Goal: Transaction & Acquisition: Purchase product/service

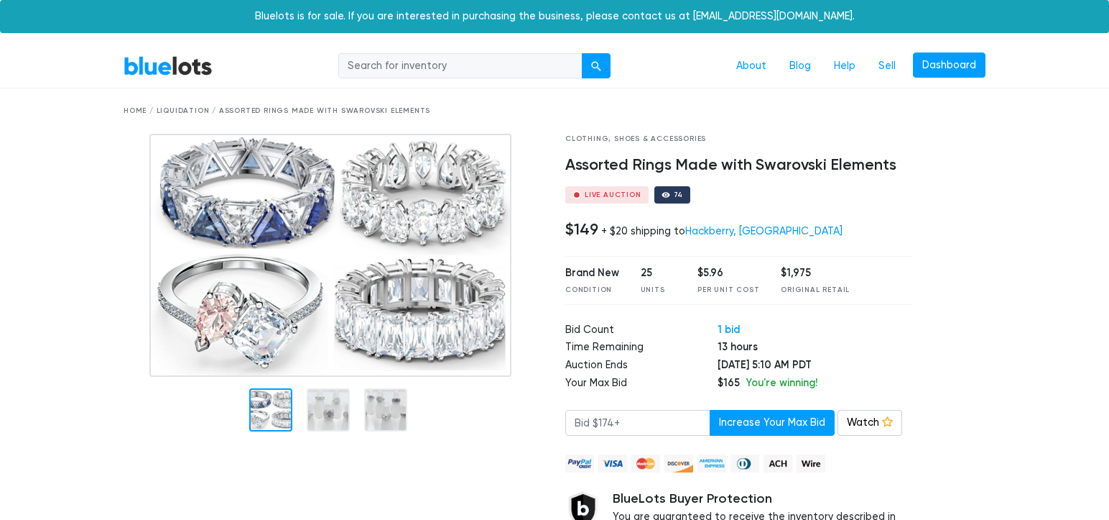
scroll to position [72, 0]
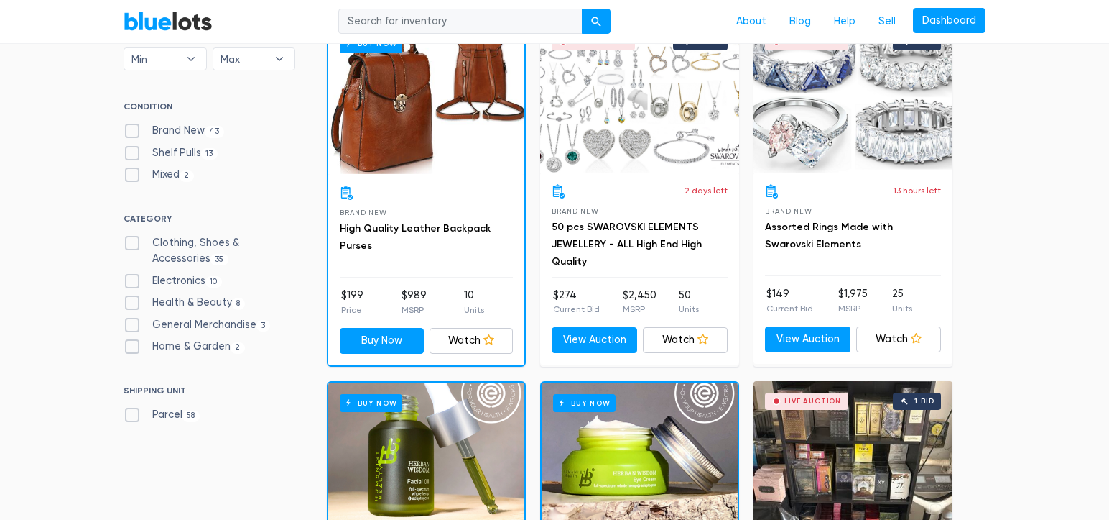
scroll to position [503, 0]
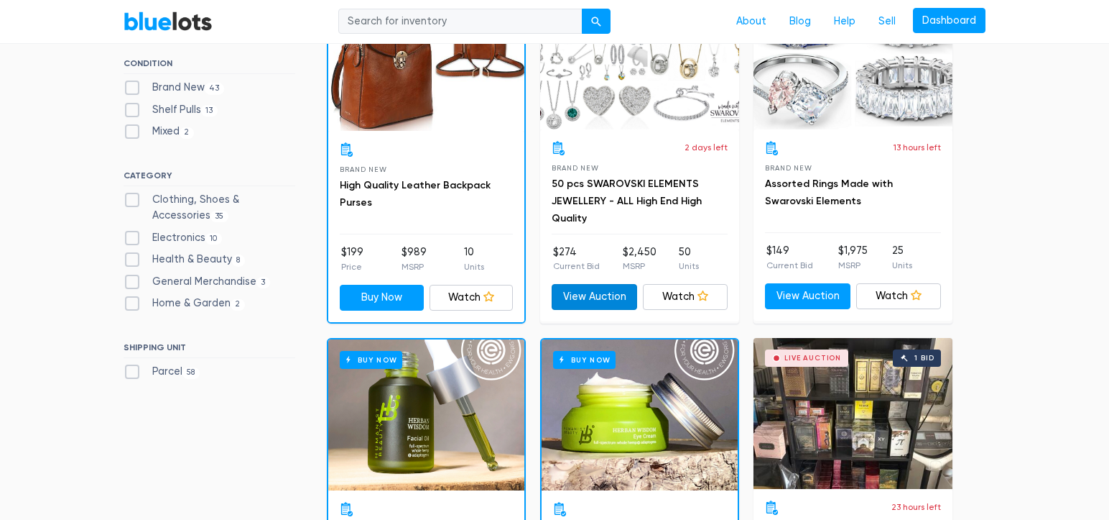
click at [602, 291] on link "View Auction" at bounding box center [595, 297] width 86 height 26
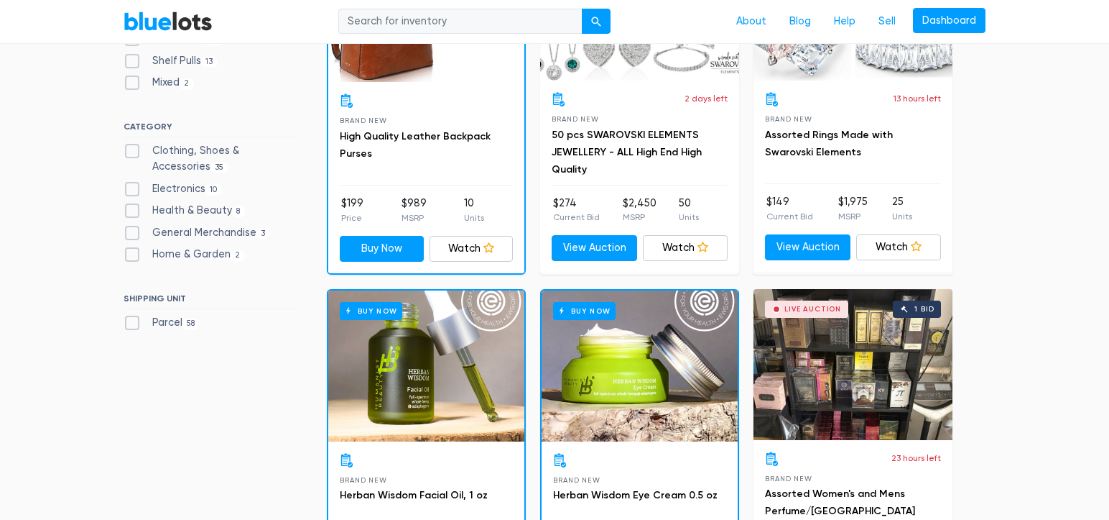
scroll to position [431, 0]
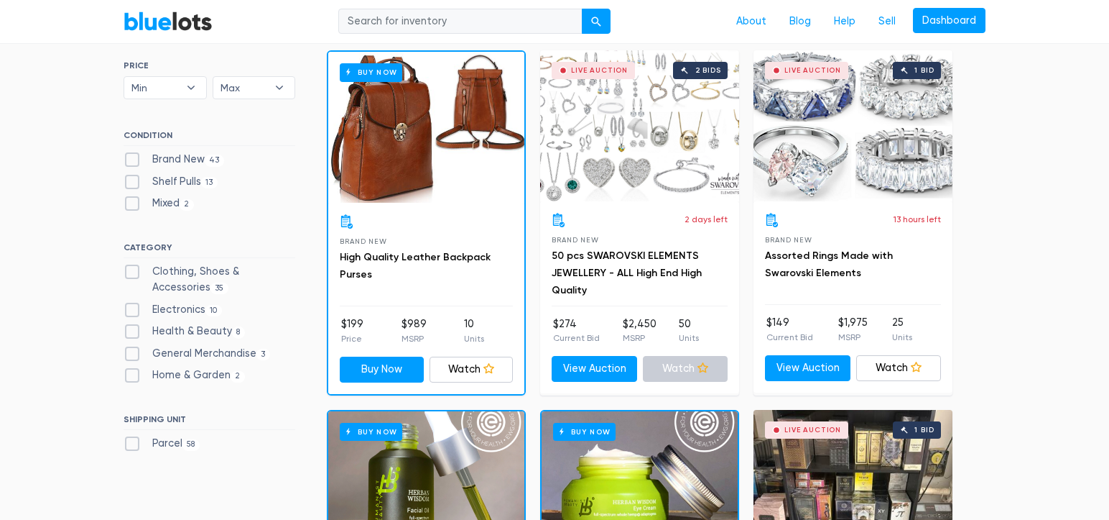
click at [694, 368] on link "Watch" at bounding box center [686, 369] width 86 height 26
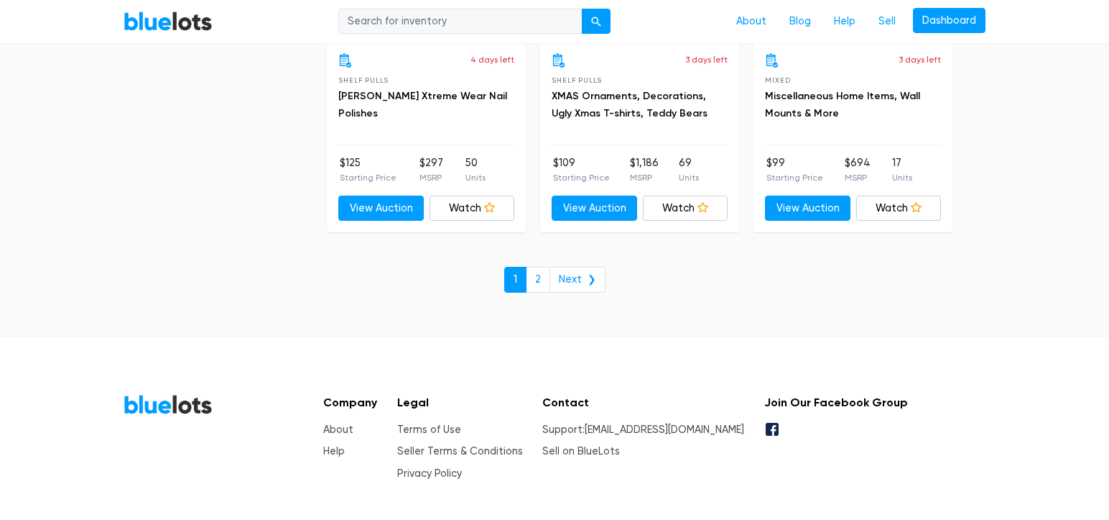
scroll to position [6350, 0]
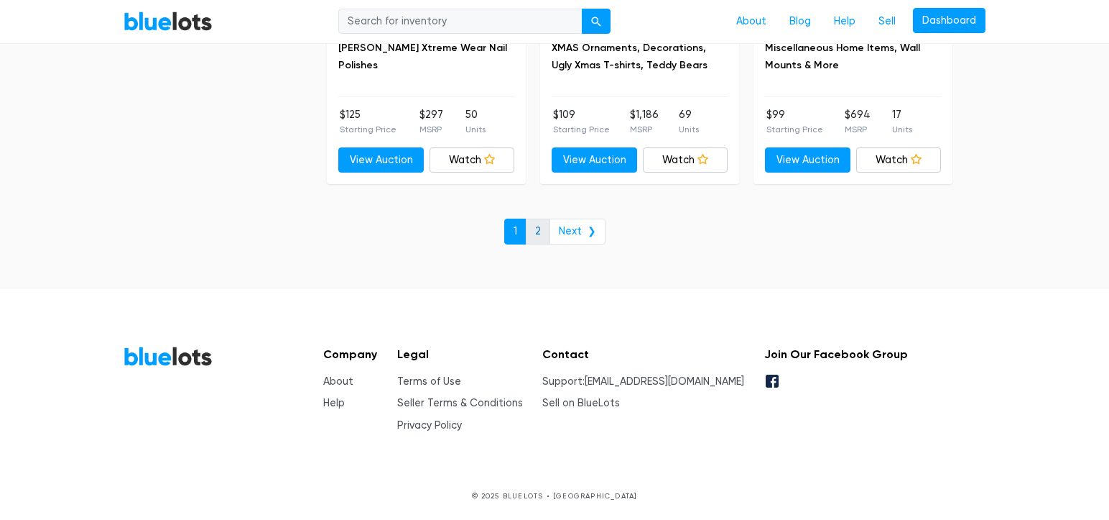
click at [532, 234] on link "2" at bounding box center [538, 231] width 24 height 26
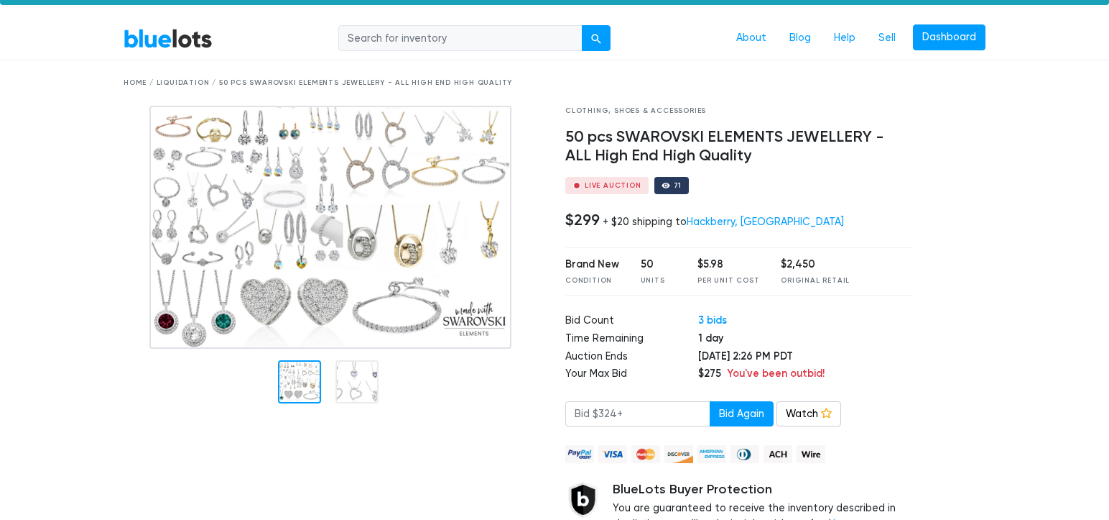
scroll to position [144, 0]
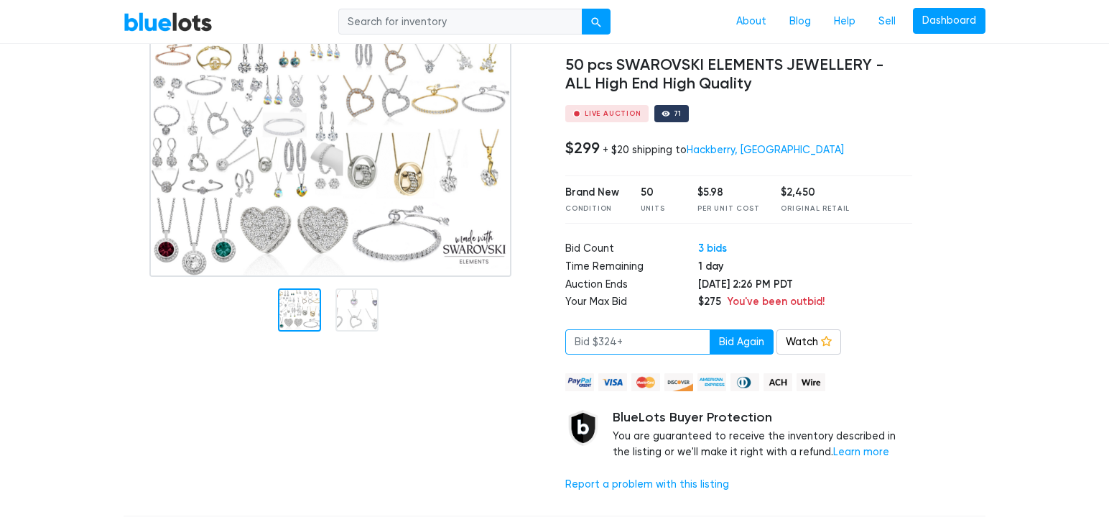
click at [654, 341] on input "number" at bounding box center [638, 342] width 145 height 26
drag, startPoint x: 654, startPoint y: 338, endPoint x: 603, endPoint y: 351, distance: 52.8
click at [588, 354] on input "number" at bounding box center [638, 342] width 145 height 26
drag, startPoint x: 632, startPoint y: 341, endPoint x: 634, endPoint y: 353, distance: 11.7
click at [550, 340] on div "Clothing, Shoes & Accessories 50 pcs SWAROVSKI ELEMENTS JEWELLERY - ALL High En…" at bounding box center [555, 269] width 884 height 470
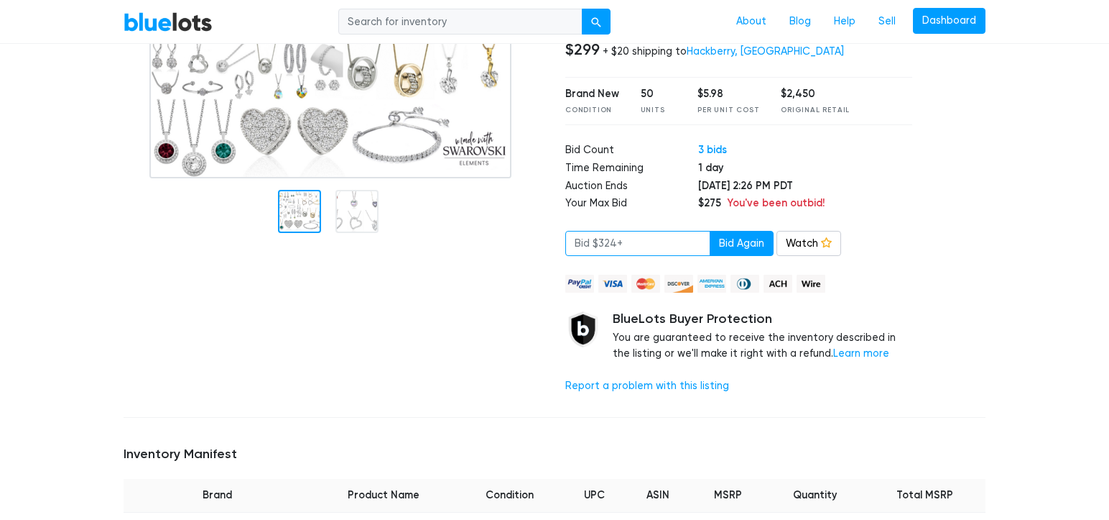
scroll to position [244, 0]
type input "325"
click at [715, 239] on button "Bid Again" at bounding box center [742, 242] width 64 height 26
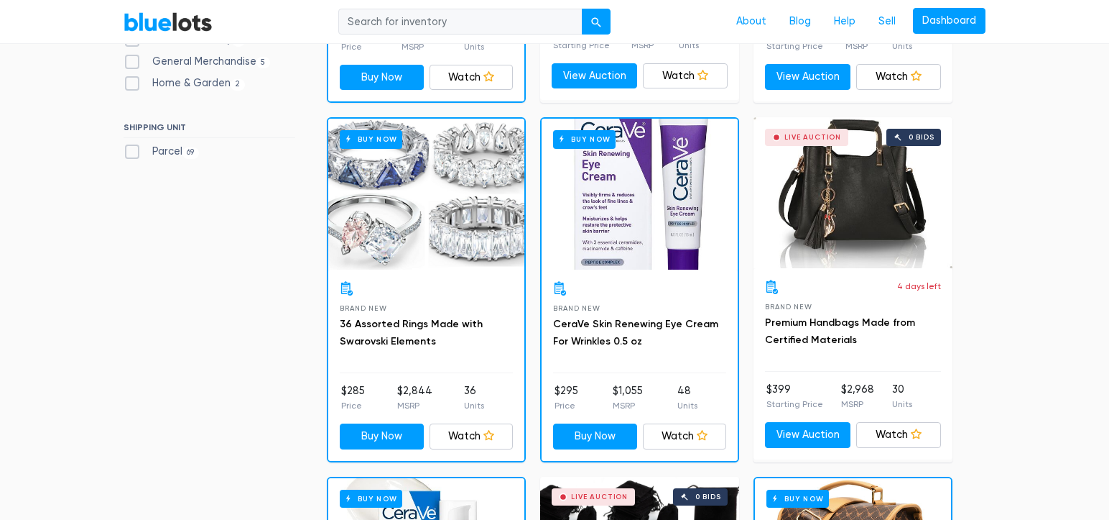
scroll to position [431, 0]
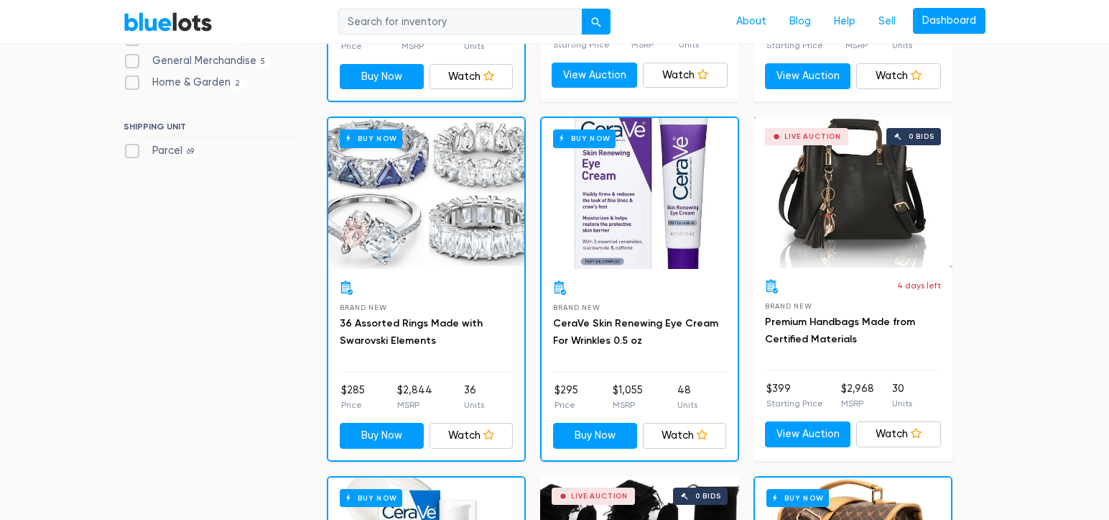
click at [433, 283] on div at bounding box center [426, 287] width 173 height 14
click at [430, 241] on div "Buy Now" at bounding box center [426, 193] width 196 height 151
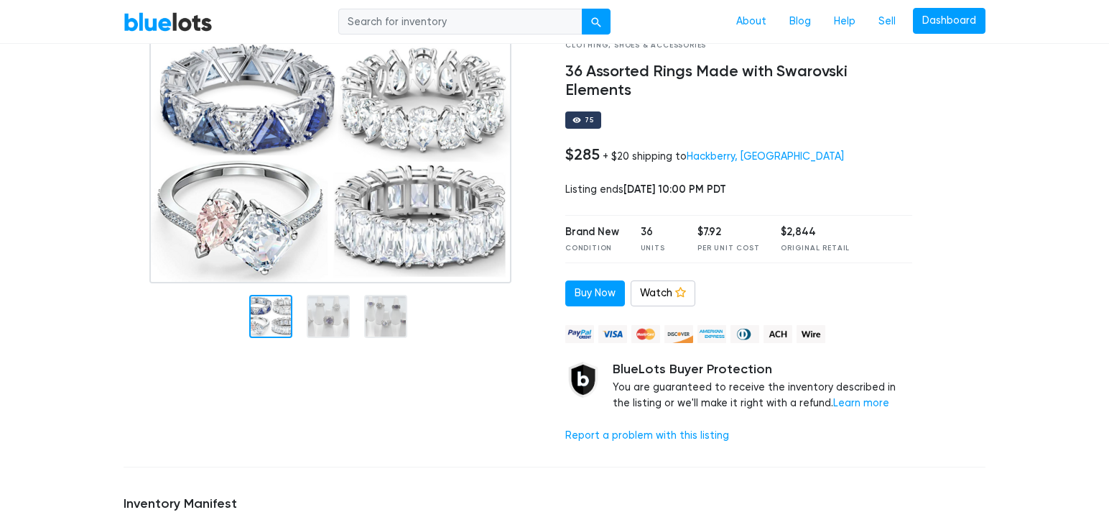
scroll to position [144, 0]
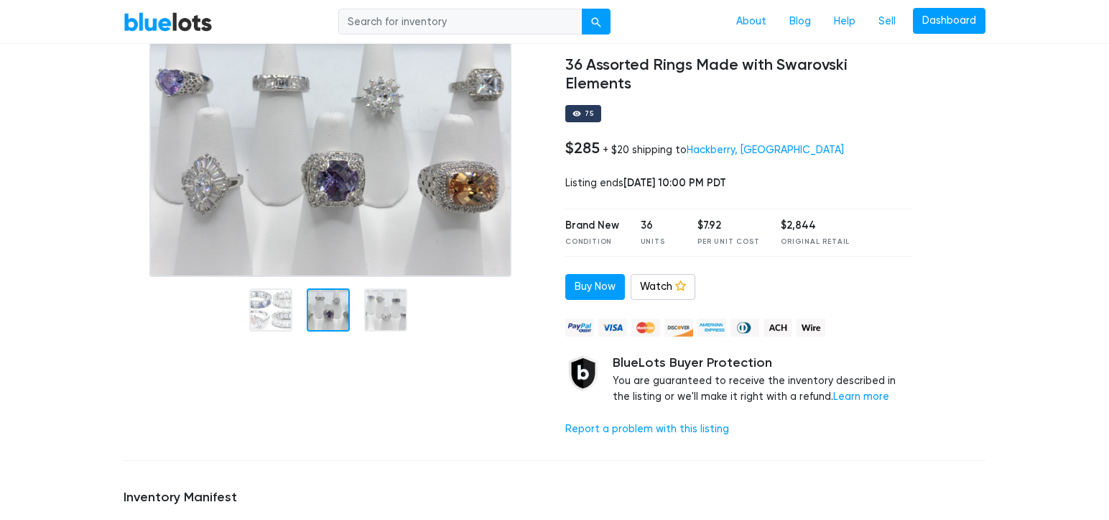
click at [335, 290] on div at bounding box center [328, 309] width 43 height 43
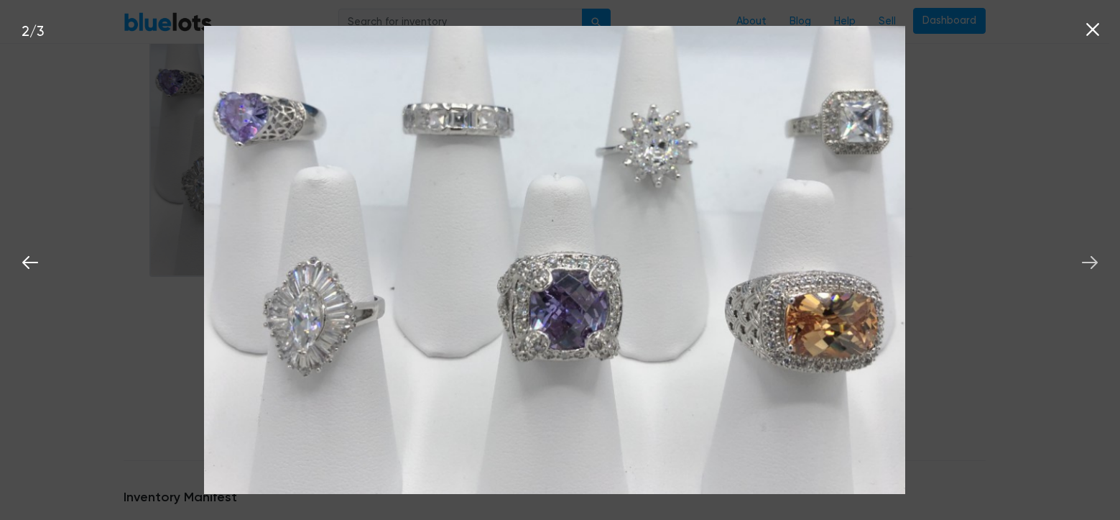
click at [1085, 259] on icon at bounding box center [1090, 262] width 22 height 22
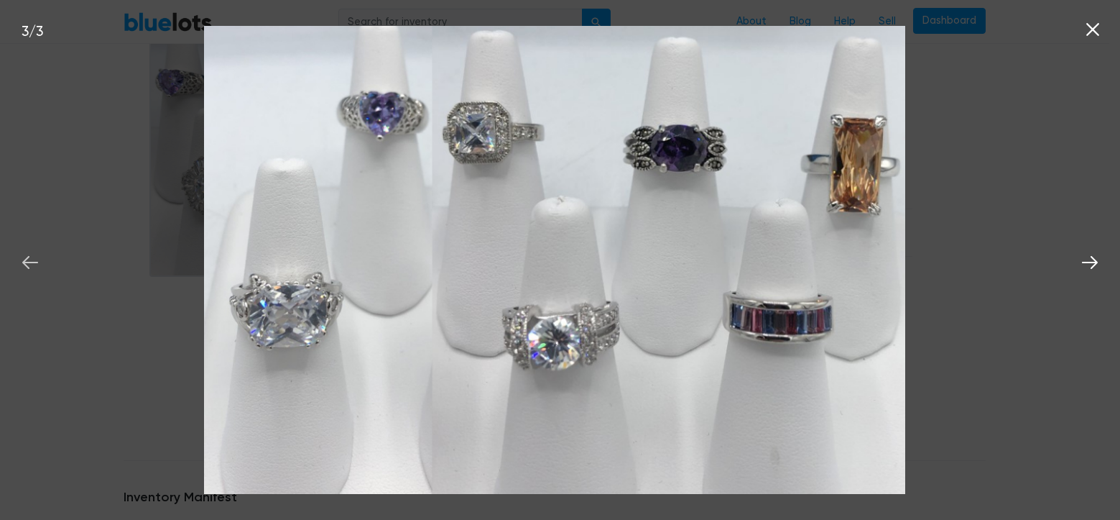
click at [27, 249] on button at bounding box center [30, 260] width 32 height 32
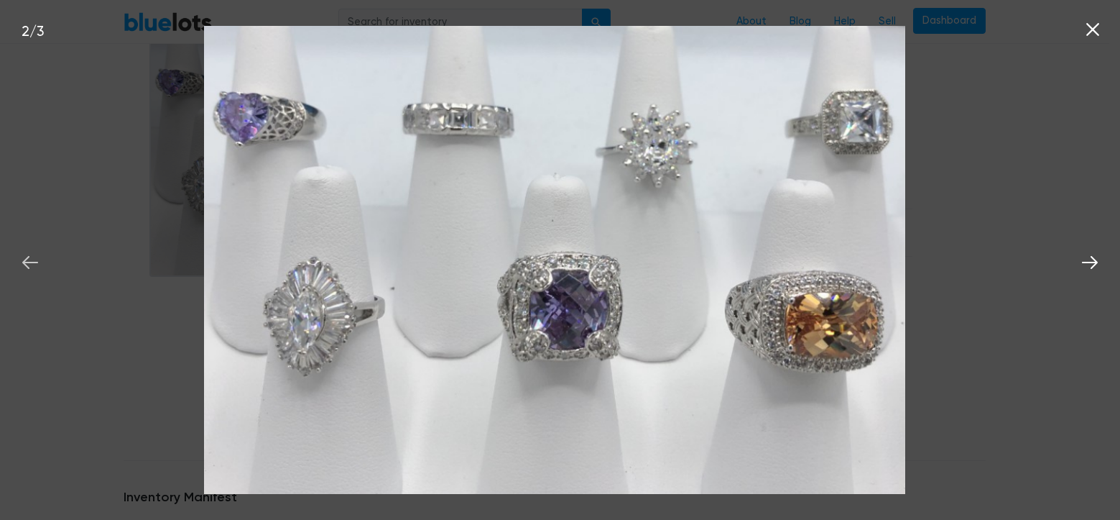
click at [27, 249] on button at bounding box center [30, 260] width 32 height 32
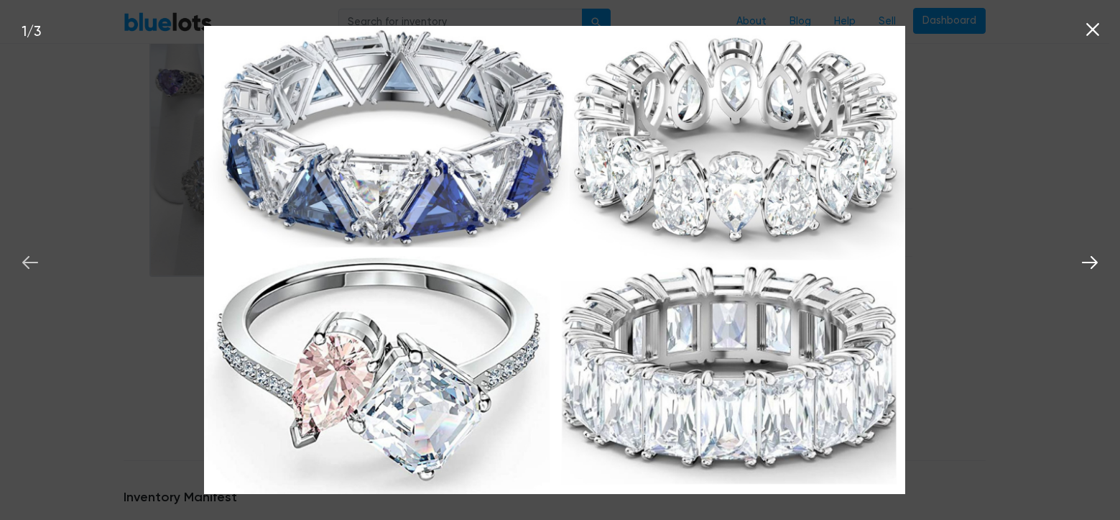
click at [27, 249] on button at bounding box center [30, 260] width 32 height 32
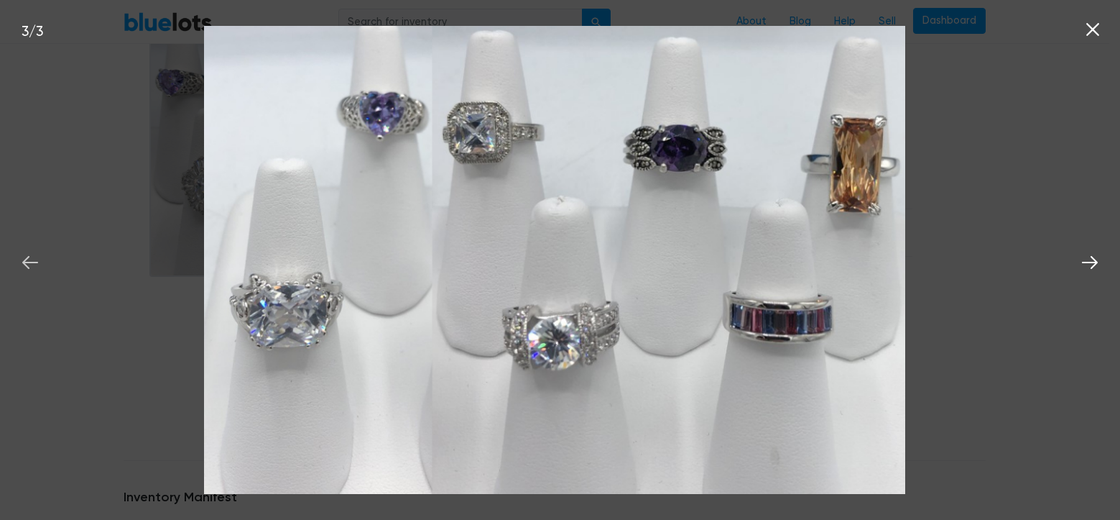
click at [29, 249] on button at bounding box center [30, 260] width 32 height 32
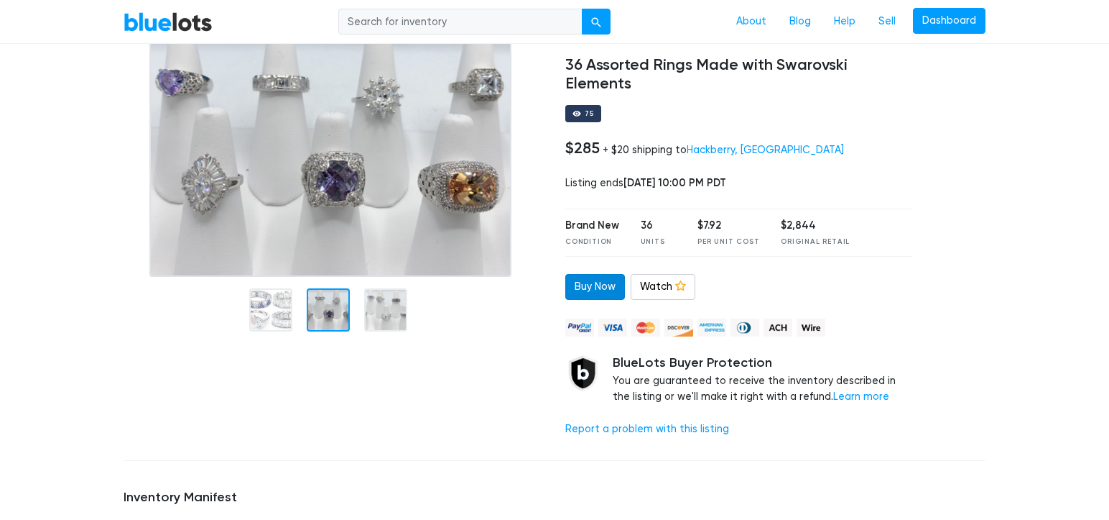
click at [595, 287] on link "Buy Now" at bounding box center [596, 287] width 60 height 26
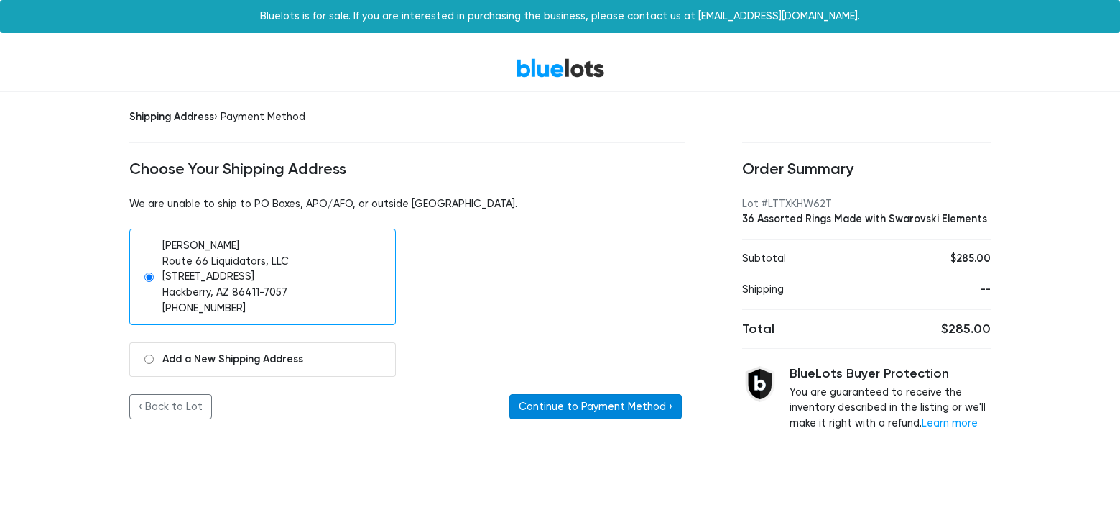
click at [608, 404] on button "Continue to Payment Method ›" at bounding box center [595, 407] width 172 height 26
click at [149, 359] on input "radio" at bounding box center [148, 358] width 9 height 9
radio input "true"
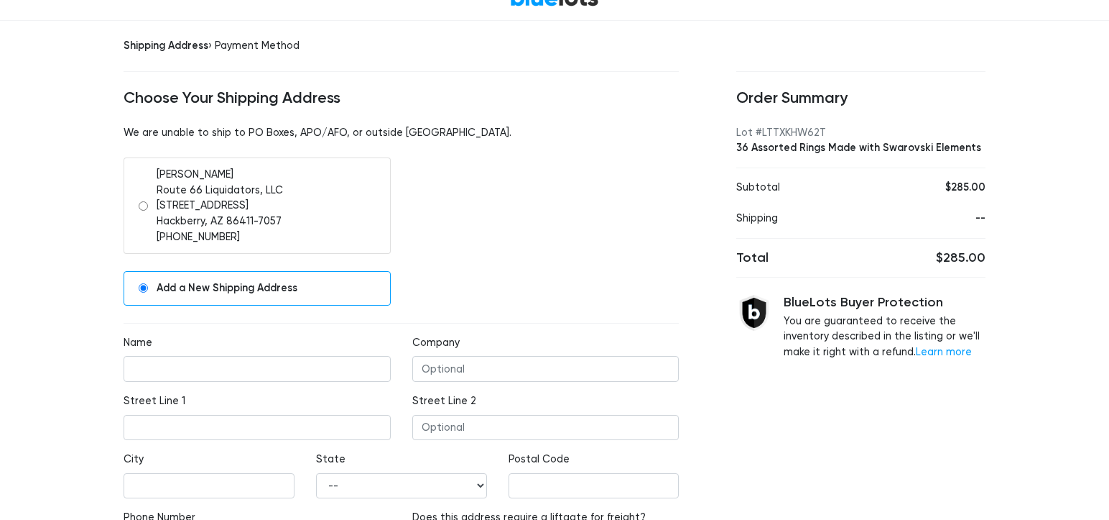
scroll to position [72, 0]
click at [313, 368] on input "Name" at bounding box center [257, 368] width 267 height 26
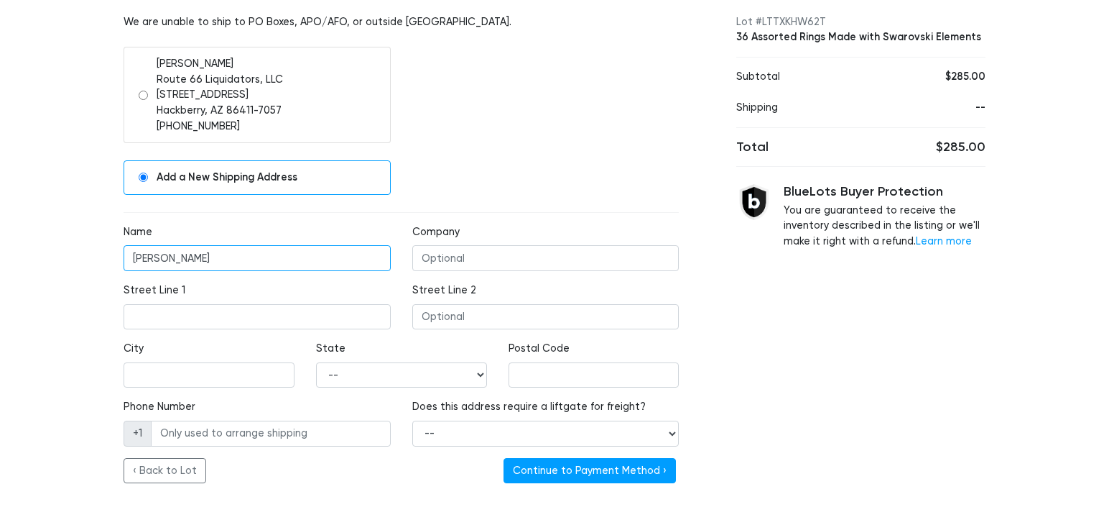
scroll to position [193, 0]
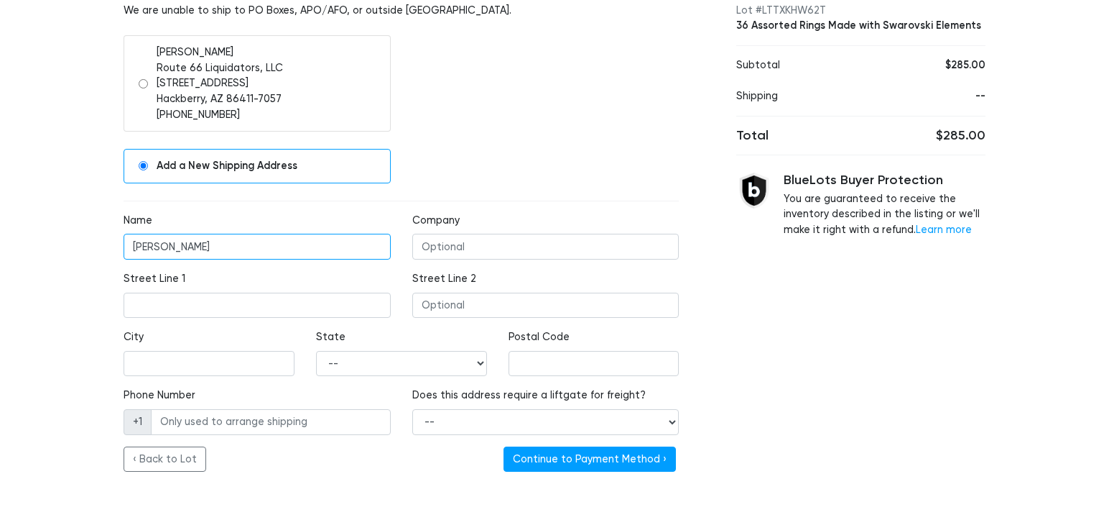
type input "Rebecca Gardner"
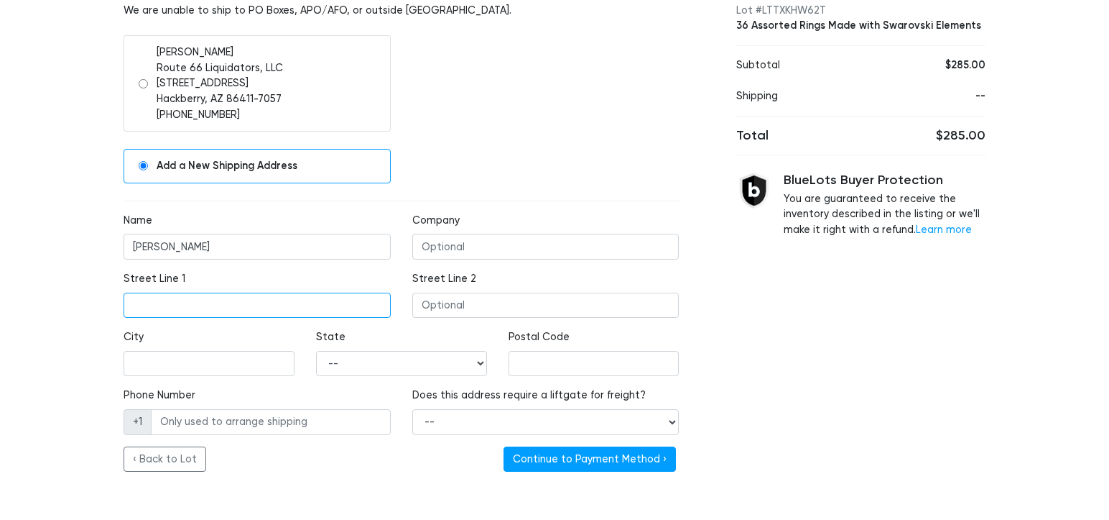
click at [183, 305] on input "Street Line 1" at bounding box center [257, 305] width 267 height 26
type input "P.O Box 86"
type input "Kingman"
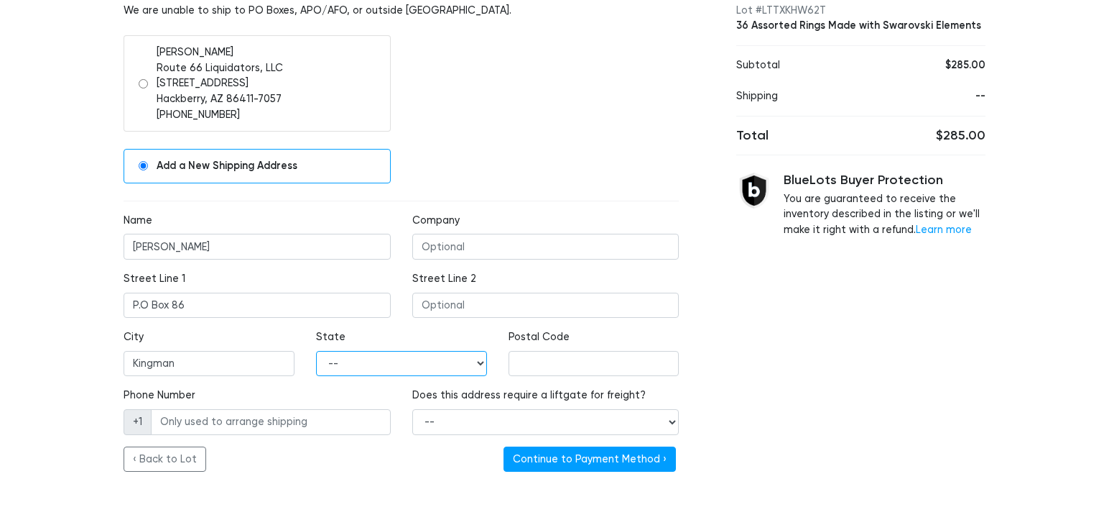
select select "AZ"
type input "86402"
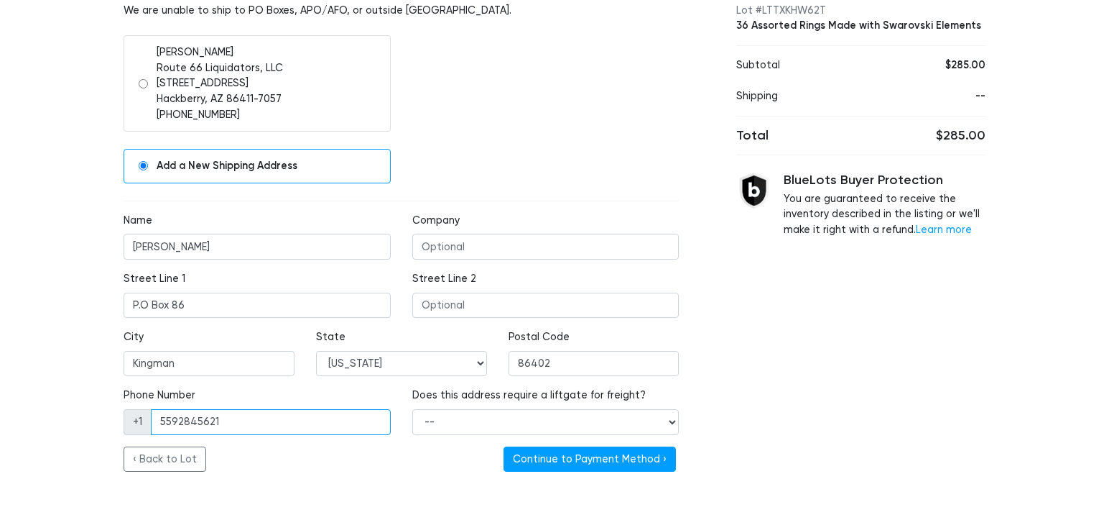
drag, startPoint x: 222, startPoint y: 423, endPoint x: 157, endPoint y: 420, distance: 64.7
click at [157, 420] on input "5592845621" at bounding box center [271, 422] width 240 height 26
type input "714-606-4404"
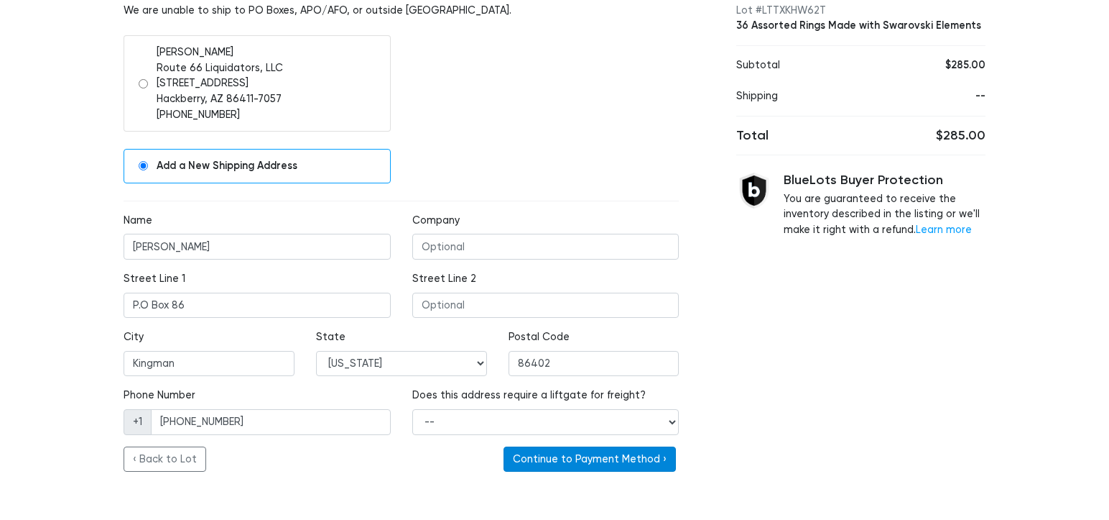
click at [587, 458] on button "Continue to Payment Method ›" at bounding box center [590, 459] width 172 height 26
click at [726, 383] on div "Order Summary Lot #LTTXKHW62T 36 Assorted Rings Made with Swarovski Elements Su…" at bounding box center [861, 194] width 307 height 590
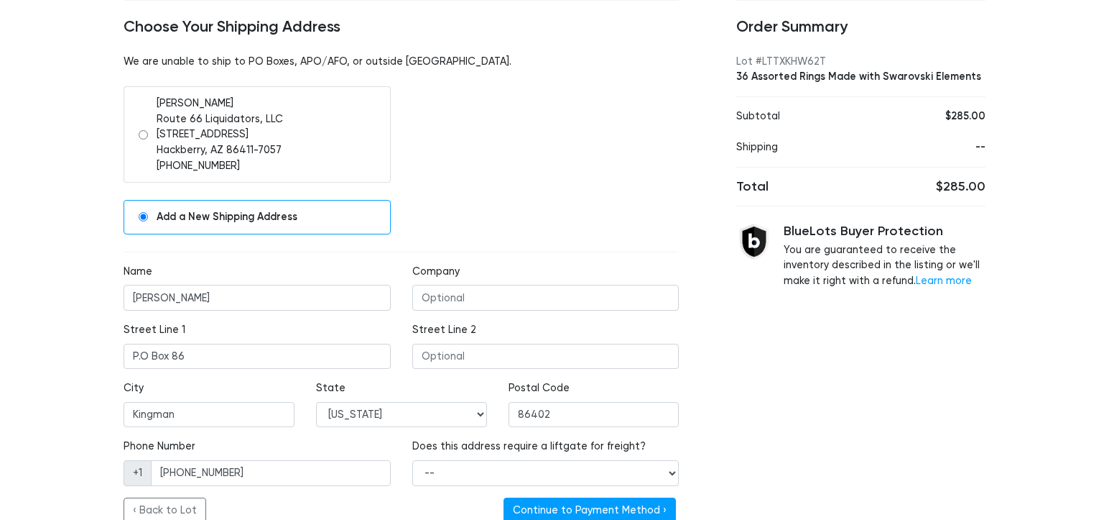
scroll to position [144, 0]
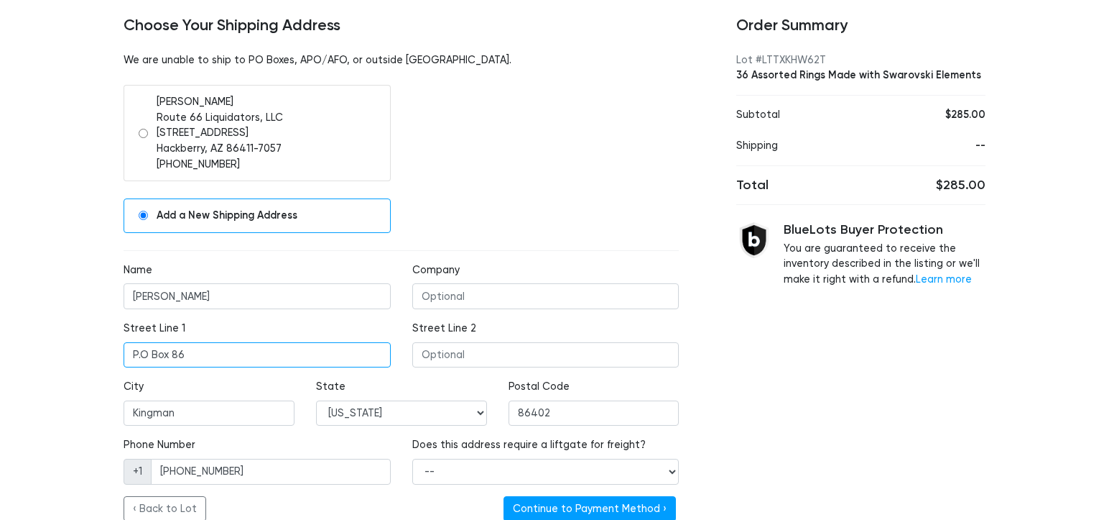
drag, startPoint x: 196, startPoint y: 350, endPoint x: 121, endPoint y: 349, distance: 75.5
click at [121, 349] on div "Street Line 1 P.O Box 86" at bounding box center [257, 349] width 289 height 58
type input "229 E ANDY DEVINE"
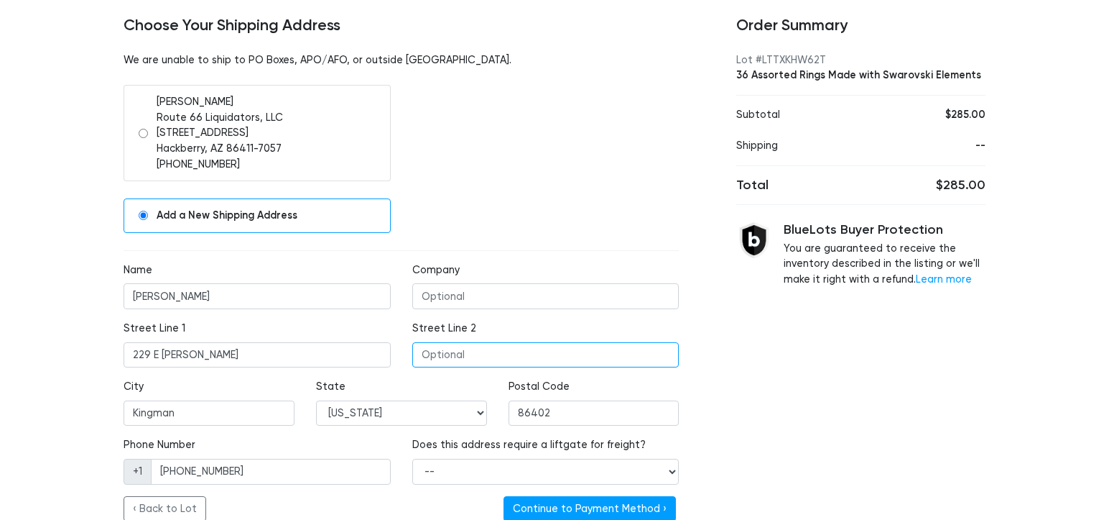
type input "#86"
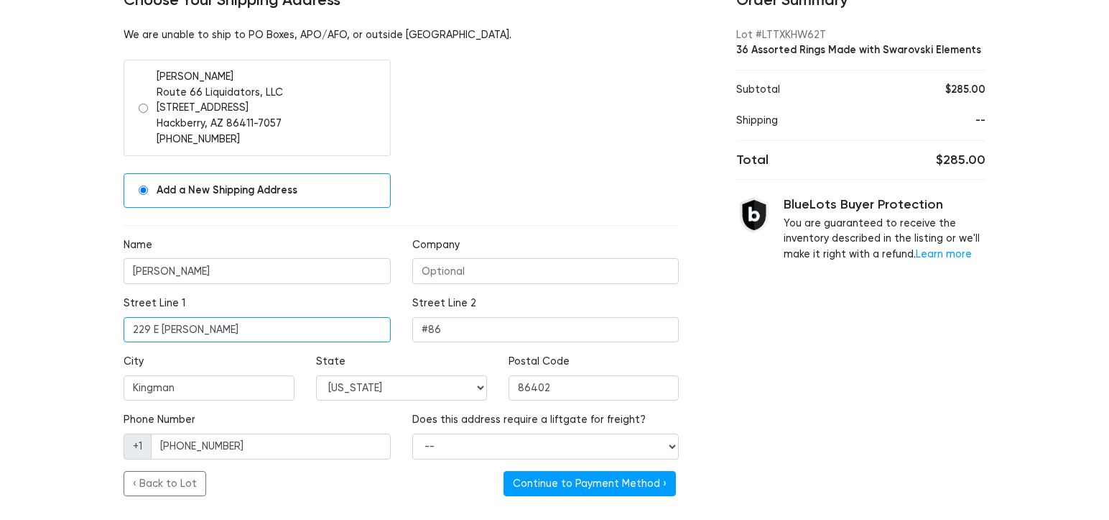
scroll to position [193, 0]
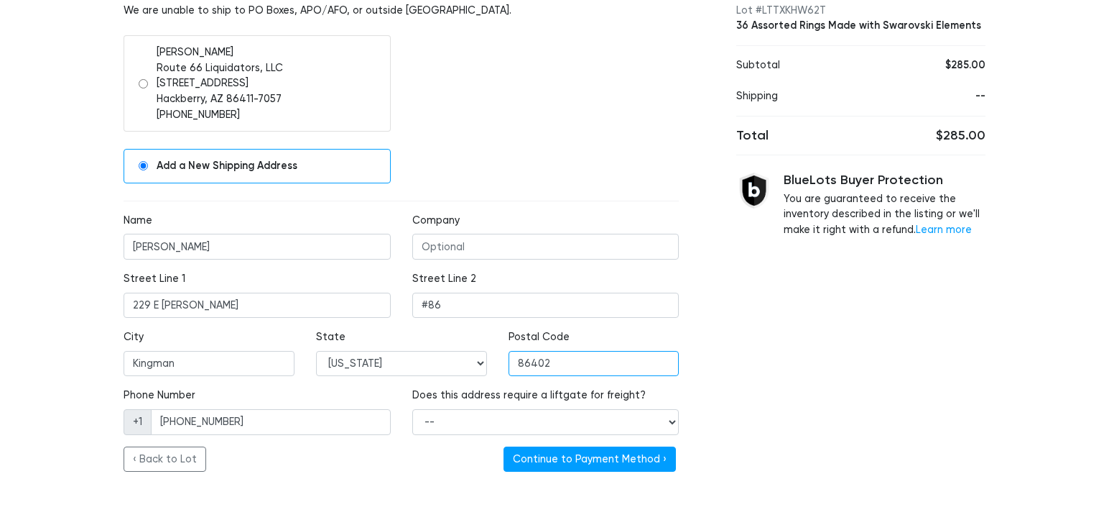
click at [581, 364] on input "86402" at bounding box center [594, 364] width 171 height 26
type input "86401"
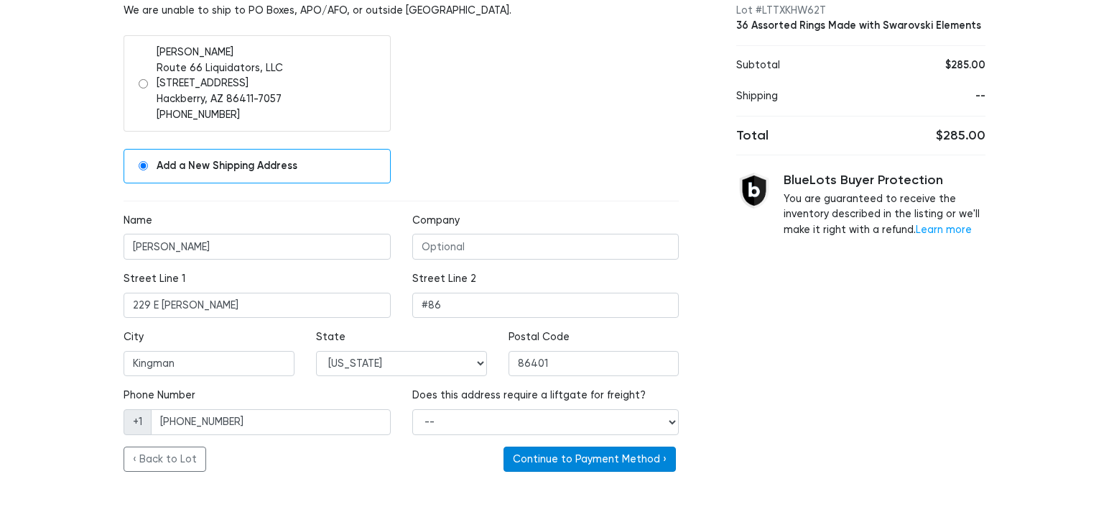
click at [599, 459] on button "Continue to Payment Method ›" at bounding box center [590, 459] width 172 height 26
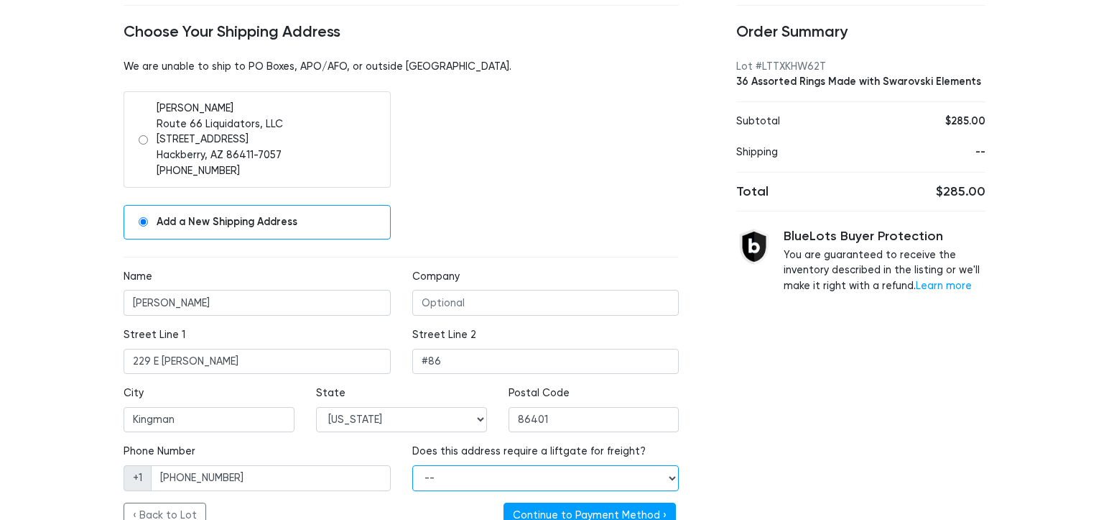
scroll to position [144, 0]
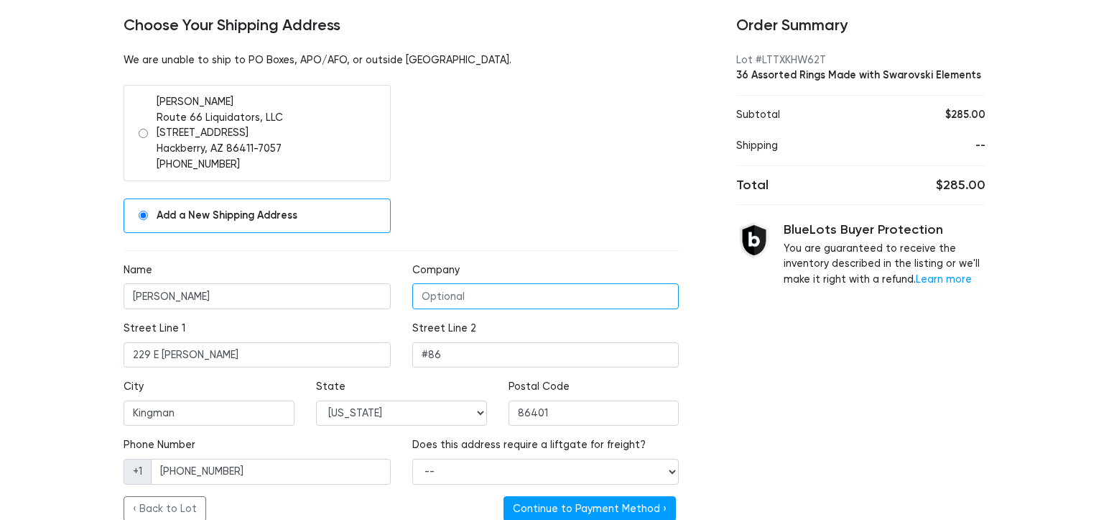
click at [479, 303] on input "Company" at bounding box center [545, 296] width 267 height 26
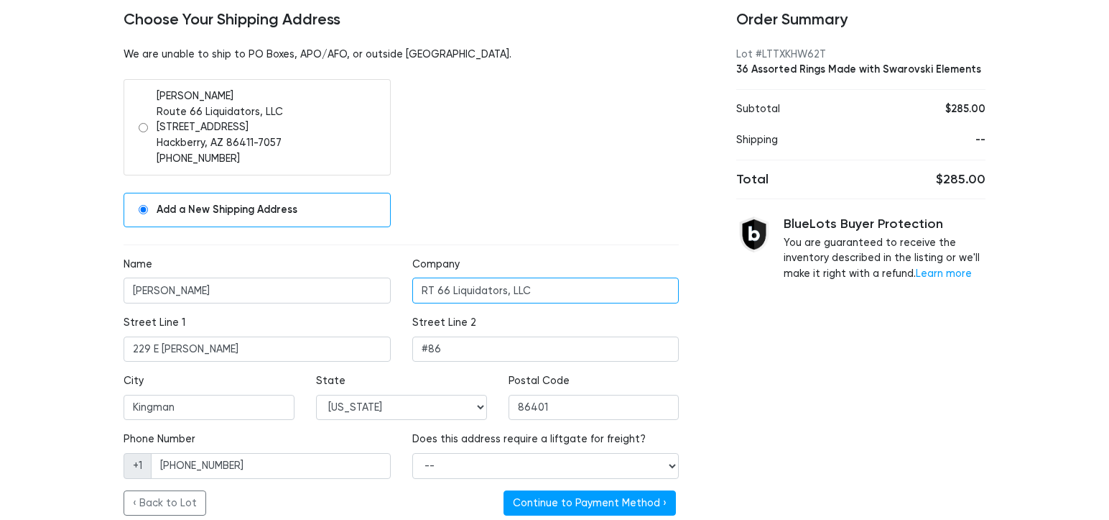
scroll to position [193, 0]
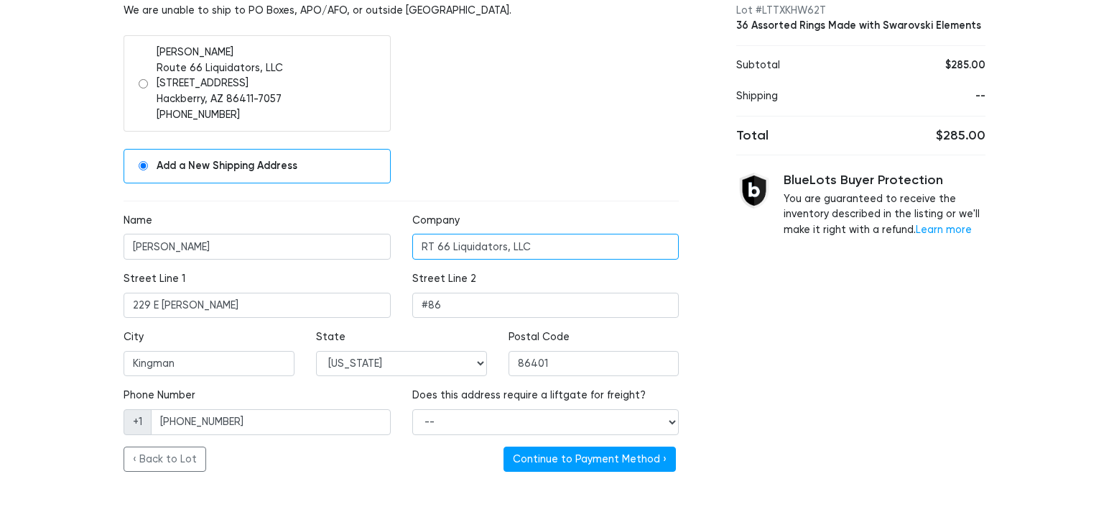
type input "RT 66 Liquidators, LLC"
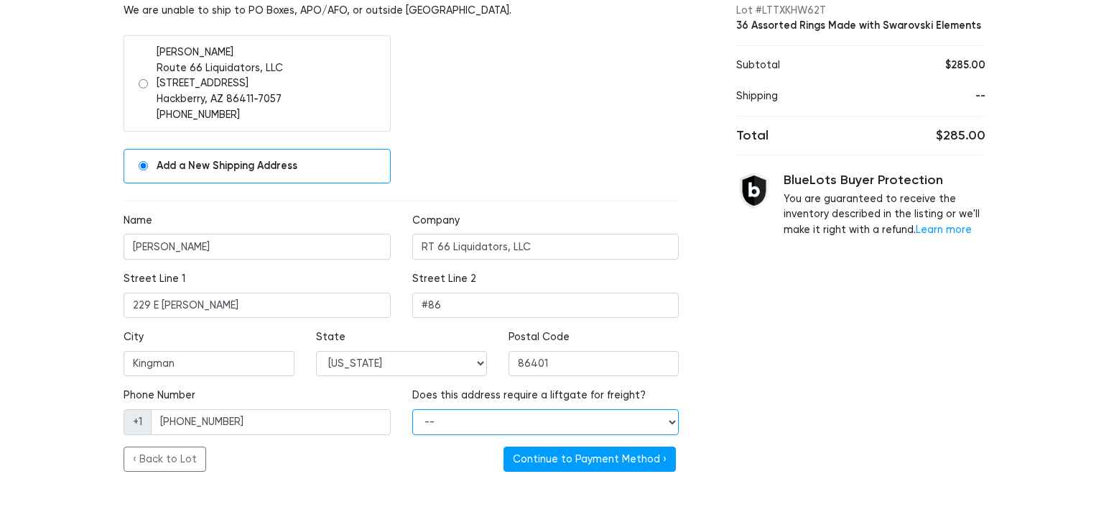
click at [669, 423] on select "-- Yes No" at bounding box center [545, 422] width 267 height 26
select select "false"
click at [412, 409] on select "-- Yes No" at bounding box center [545, 422] width 267 height 26
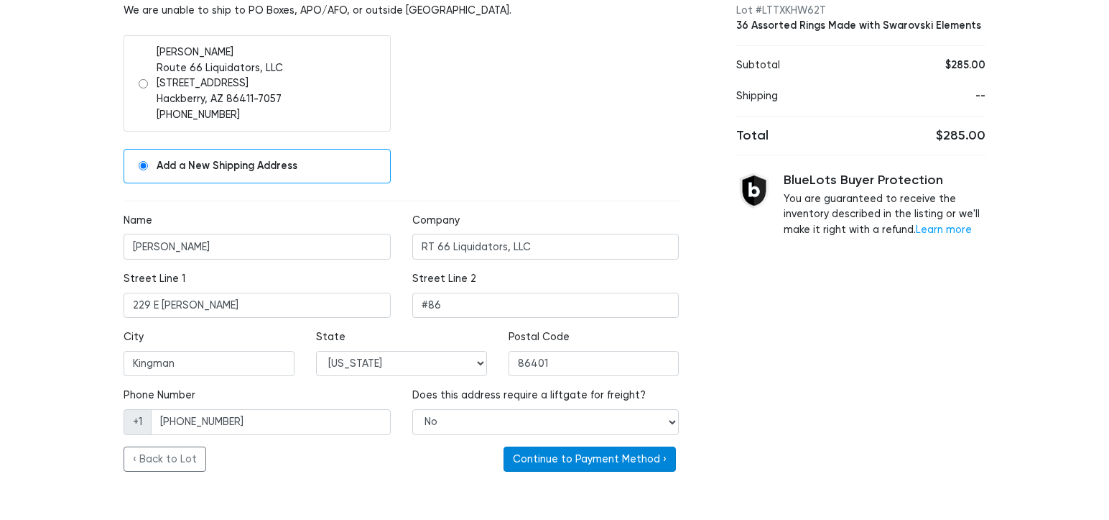
click at [660, 458] on button "Continue to Payment Method ›" at bounding box center [590, 459] width 172 height 26
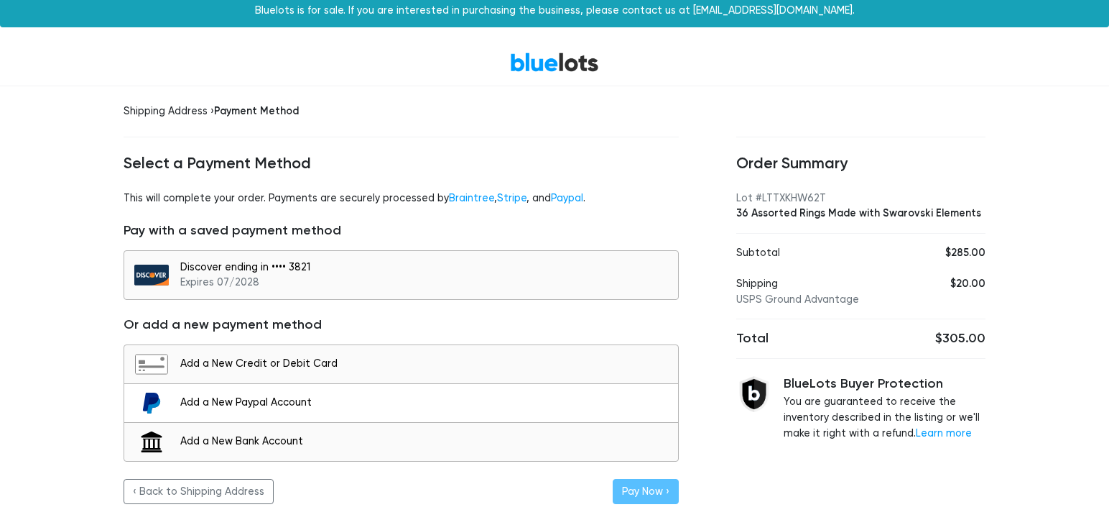
scroll to position [7, 0]
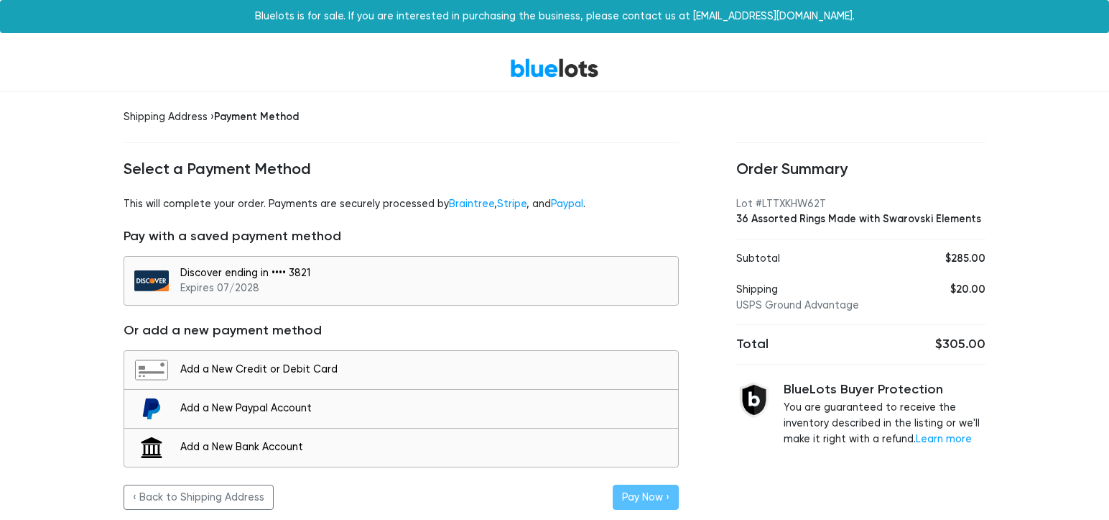
scroll to position [7, 0]
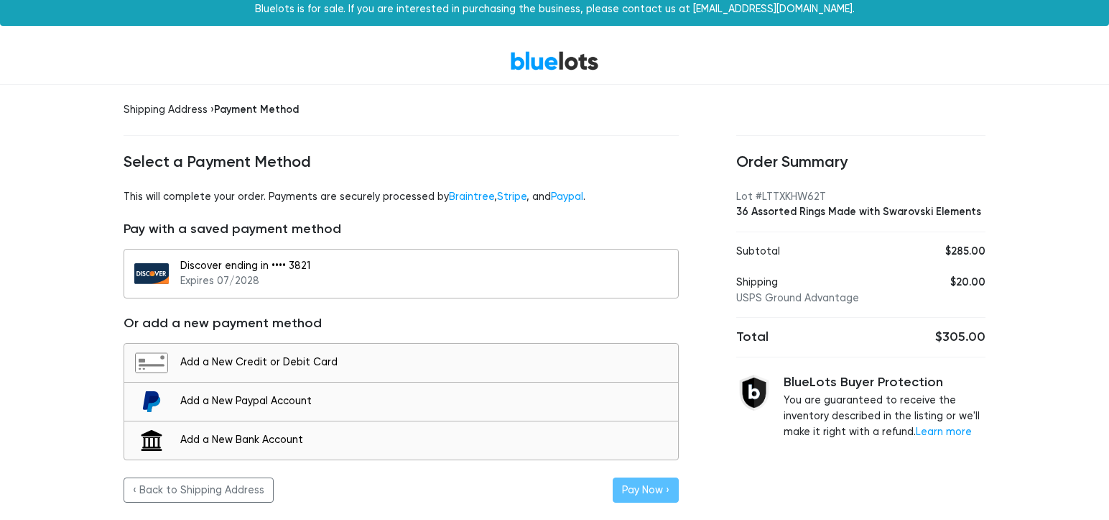
click at [160, 276] on img at bounding box center [151, 273] width 34 height 21
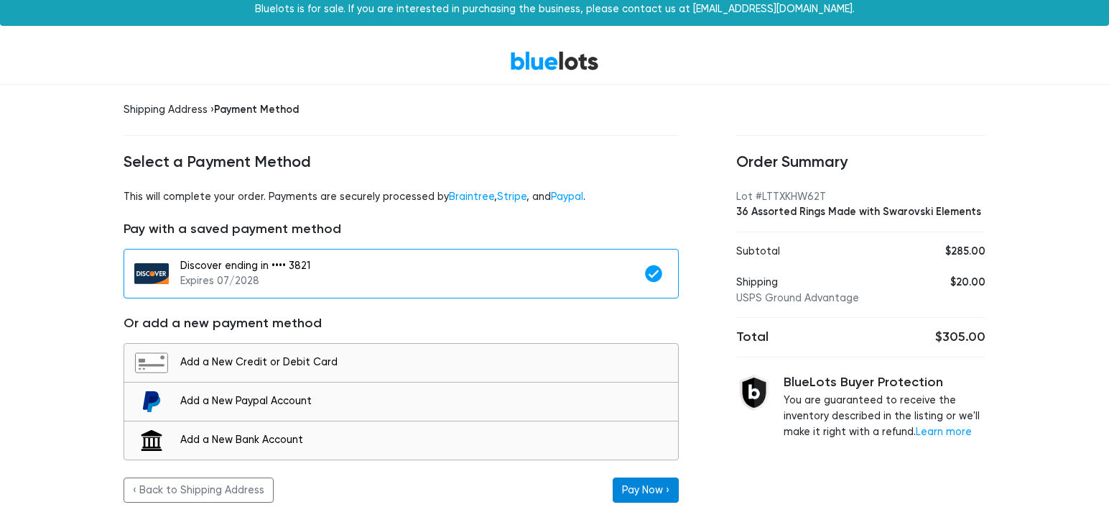
click at [632, 491] on button "Pay Now ›" at bounding box center [646, 490] width 66 height 26
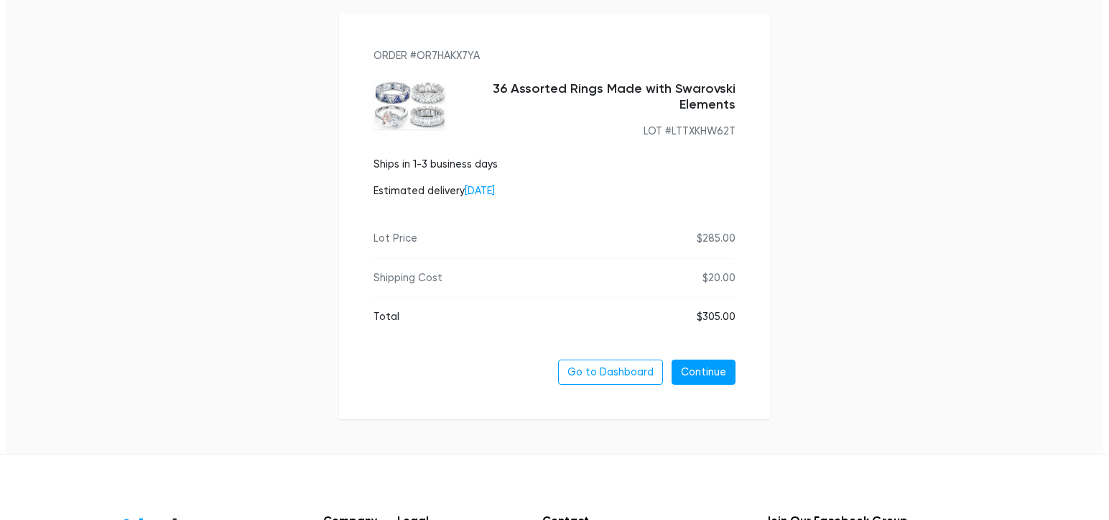
scroll to position [172, 0]
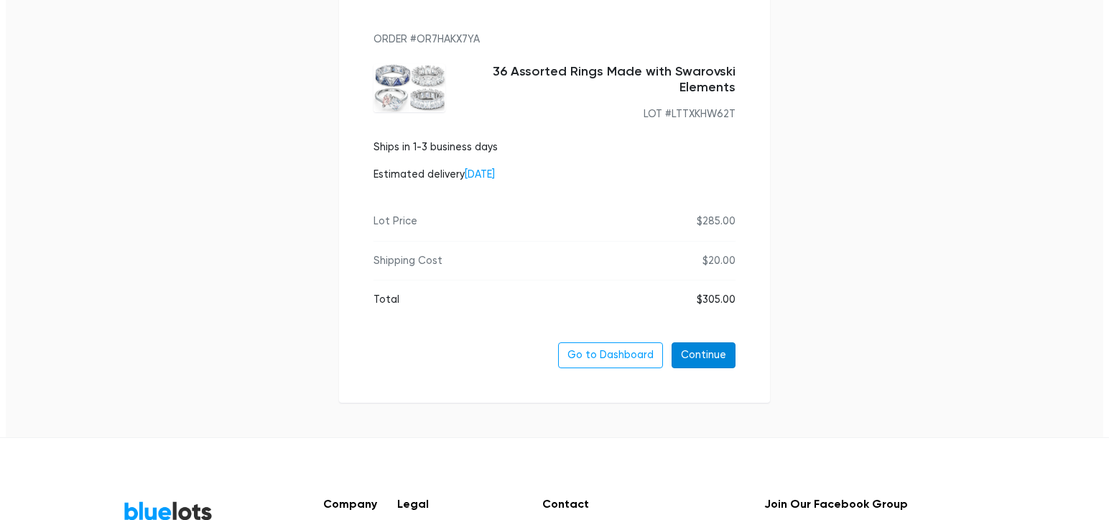
click at [697, 343] on link "Continue" at bounding box center [704, 355] width 64 height 26
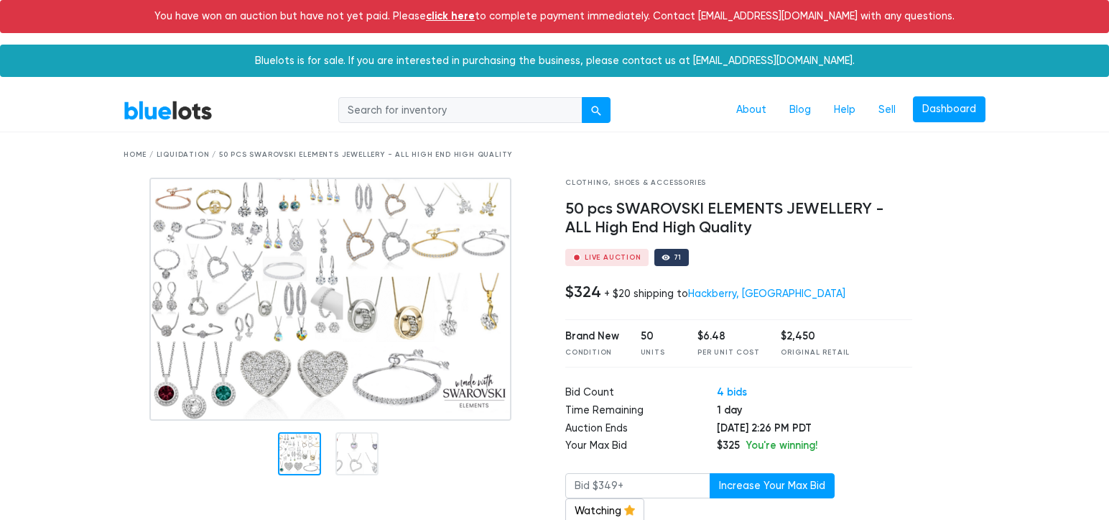
click at [461, 17] on link "click here" at bounding box center [450, 15] width 49 height 13
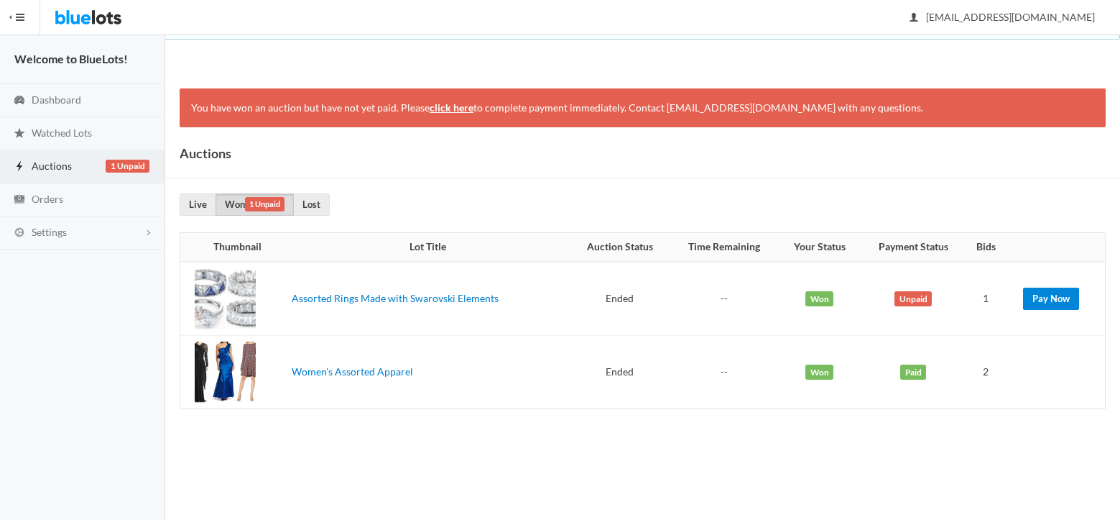
click at [1060, 295] on link "Pay Now" at bounding box center [1051, 298] width 56 height 22
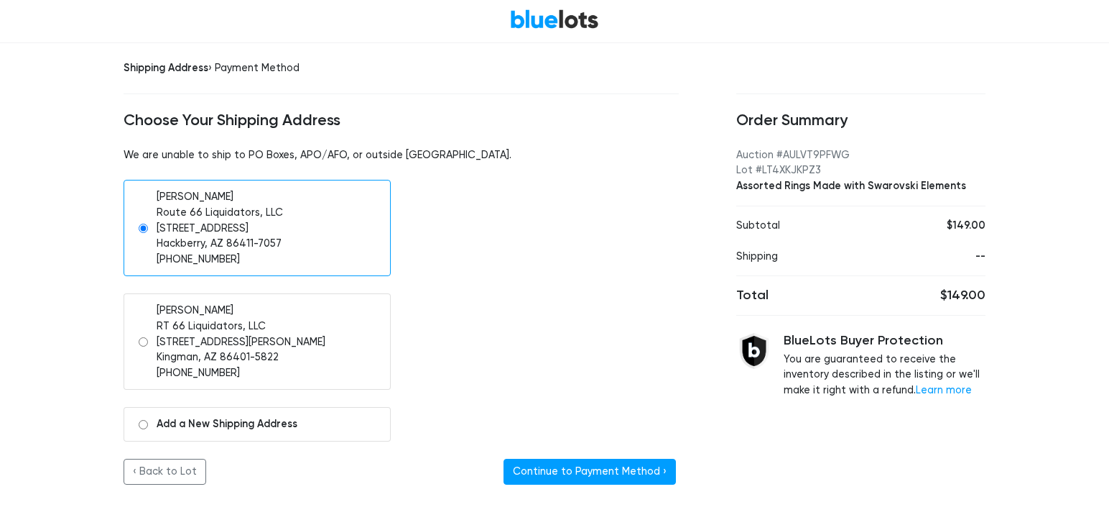
scroll to position [62, 0]
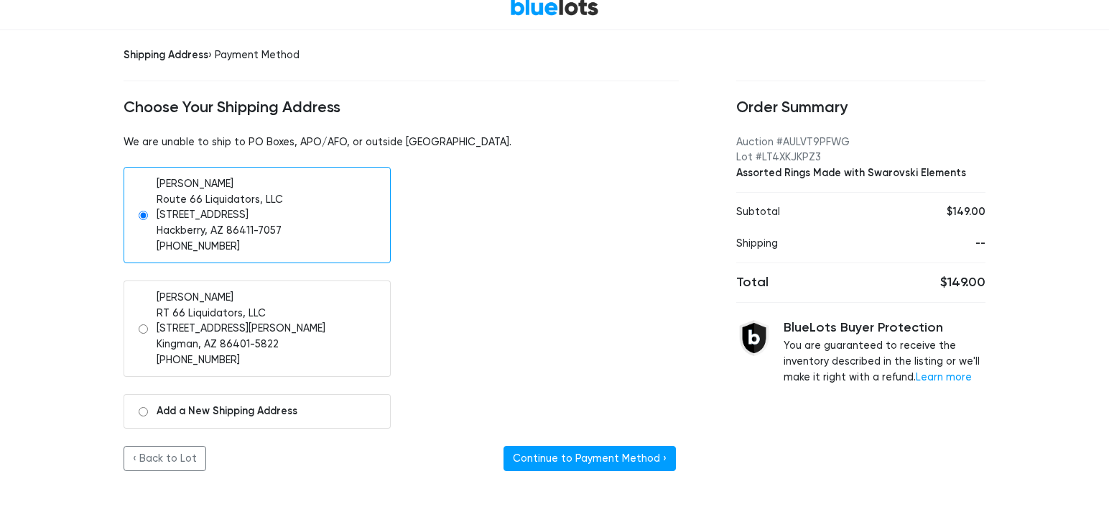
click at [140, 324] on input "radio" at bounding box center [143, 328] width 9 height 9
radio input "true"
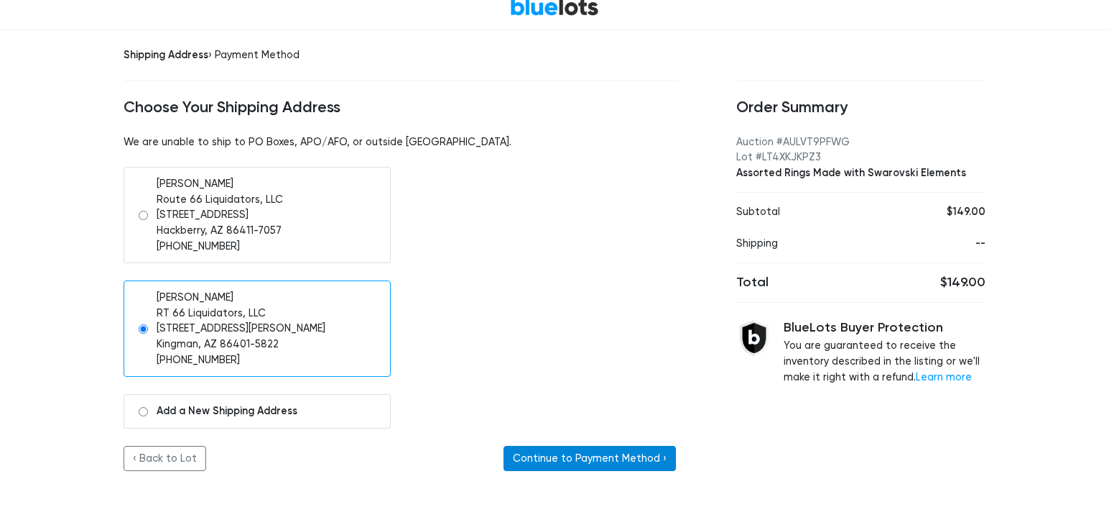
click at [581, 451] on button "Continue to Payment Method ›" at bounding box center [590, 459] width 172 height 26
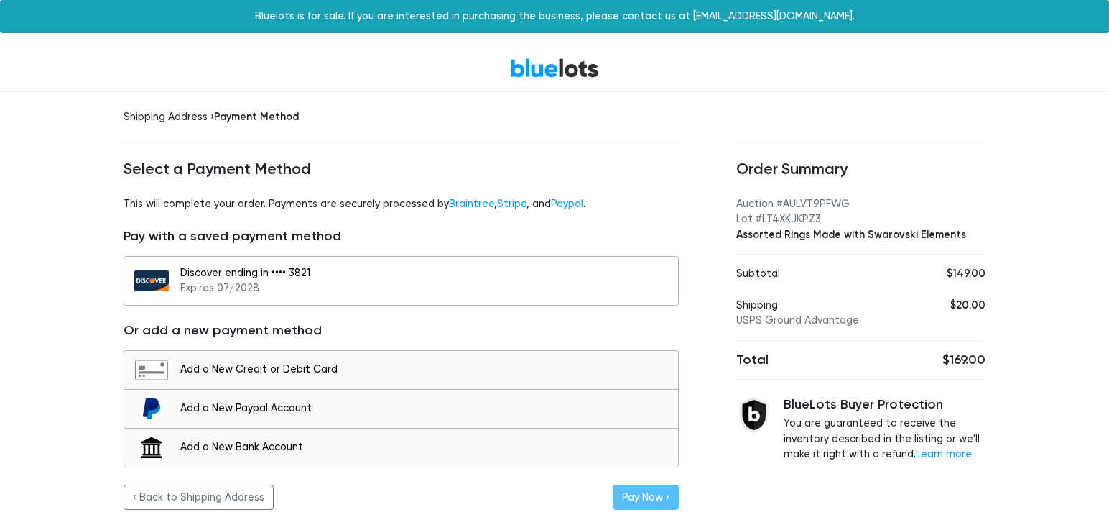
click at [219, 275] on div "Discover ending in •••• 3821 Expires 07/2028" at bounding box center [425, 280] width 491 height 31
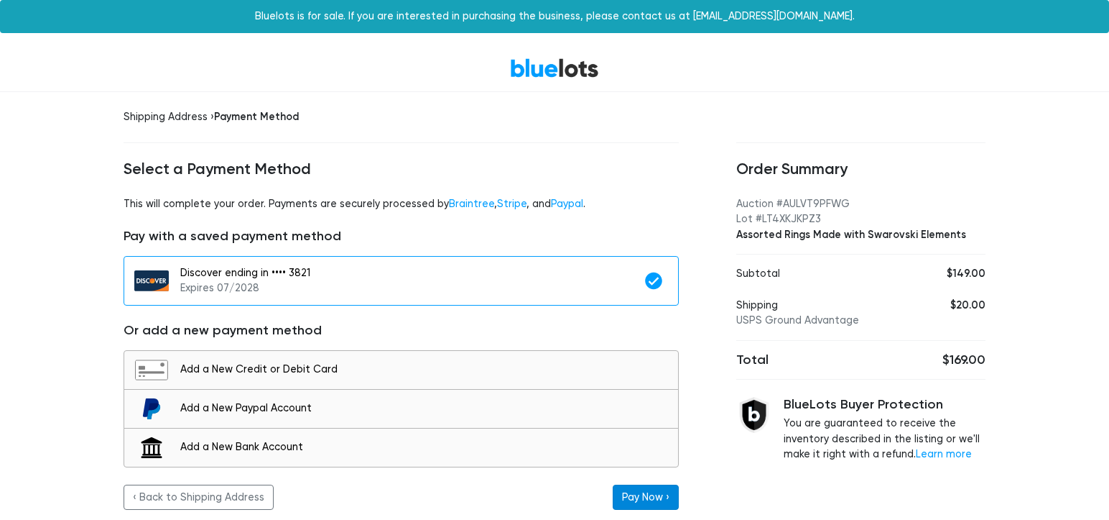
click at [627, 486] on button "Pay Now ›" at bounding box center [646, 497] width 66 height 26
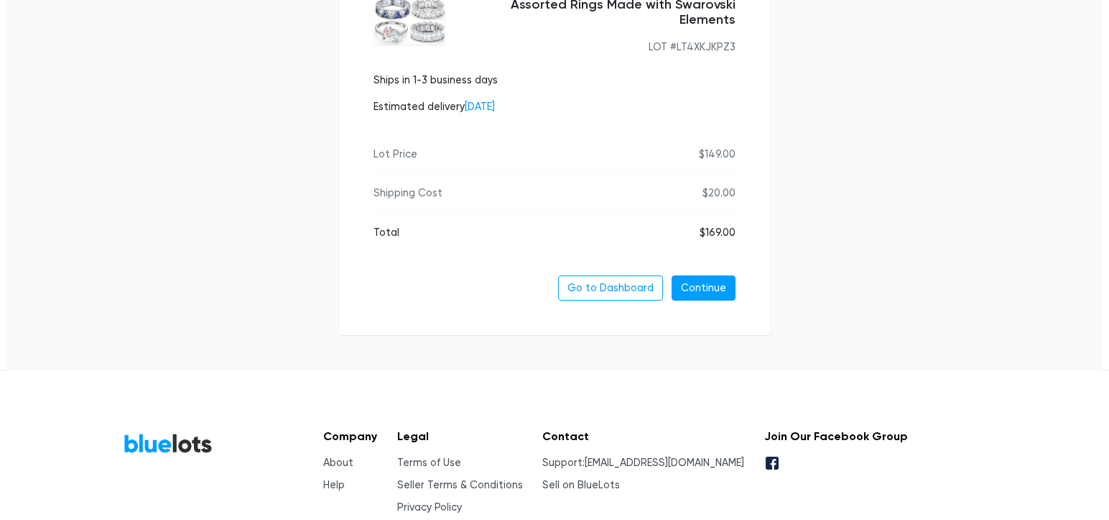
scroll to position [287, 0]
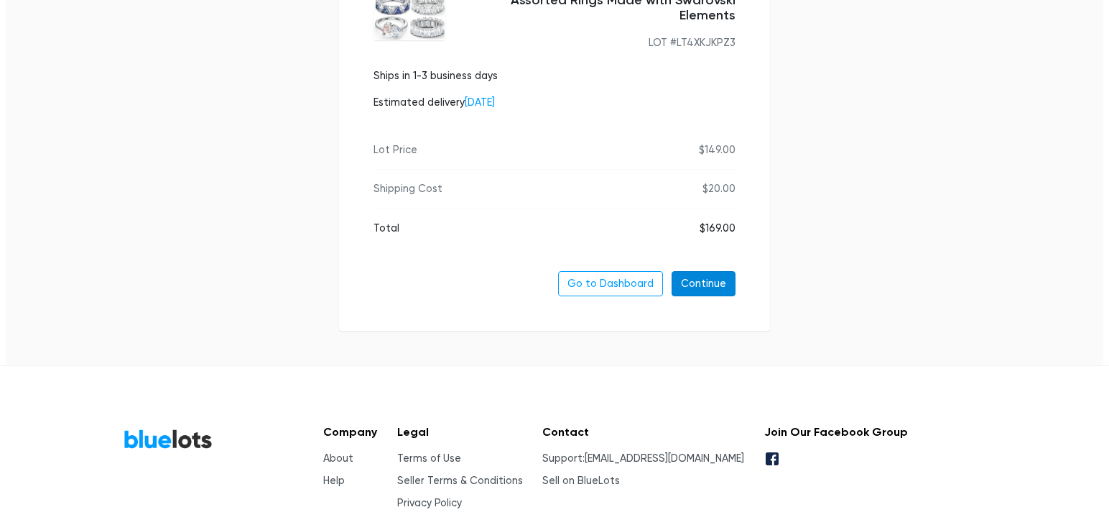
click at [719, 274] on link "Continue" at bounding box center [704, 284] width 64 height 26
